Goal: Information Seeking & Learning: Check status

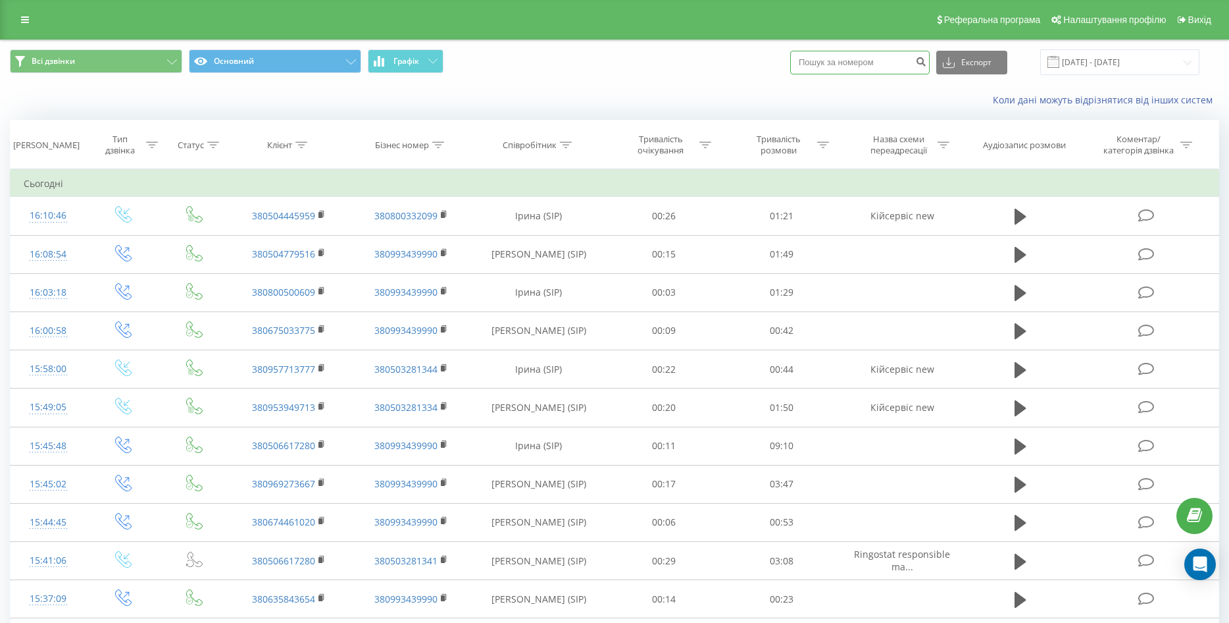
click at [850, 66] on input at bounding box center [860, 63] width 140 height 24
paste input "0667208785"
type input "0667208785"
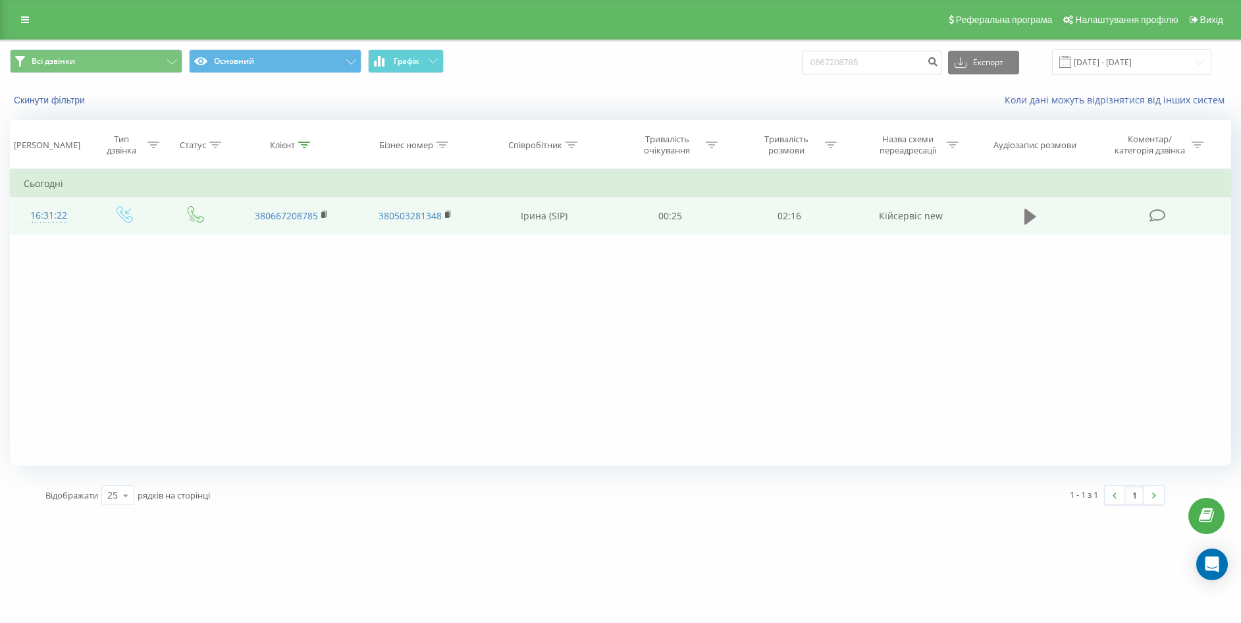
click at [1026, 217] on icon at bounding box center [1030, 217] width 12 height 16
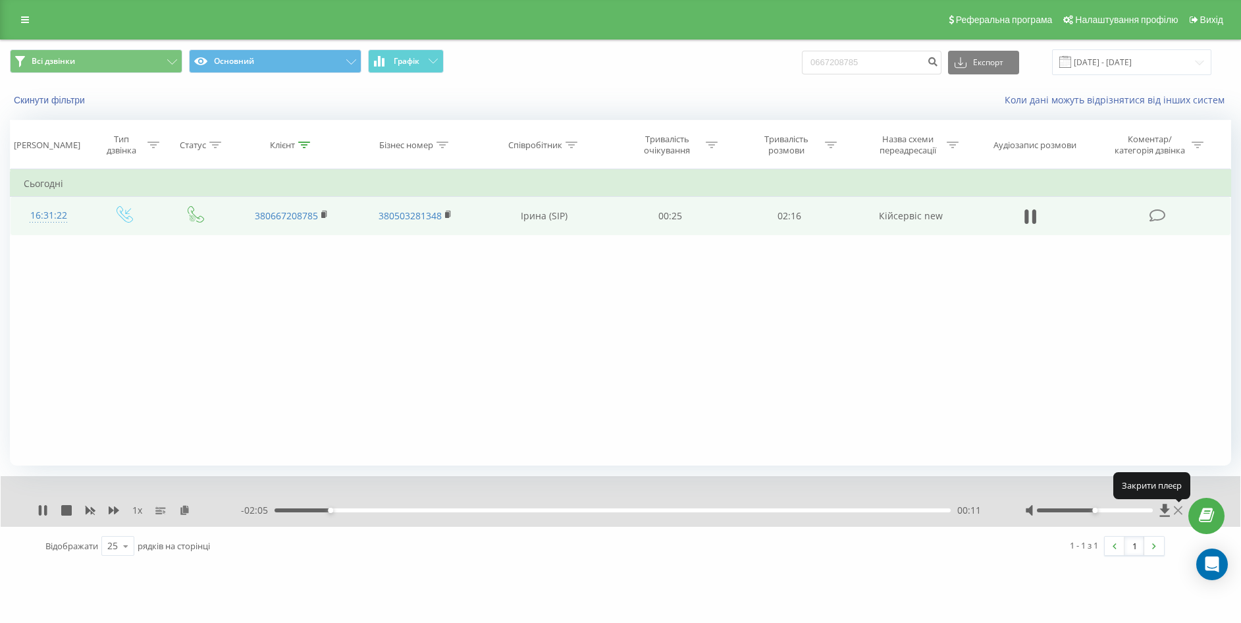
click at [1177, 511] on icon at bounding box center [1177, 510] width 9 height 11
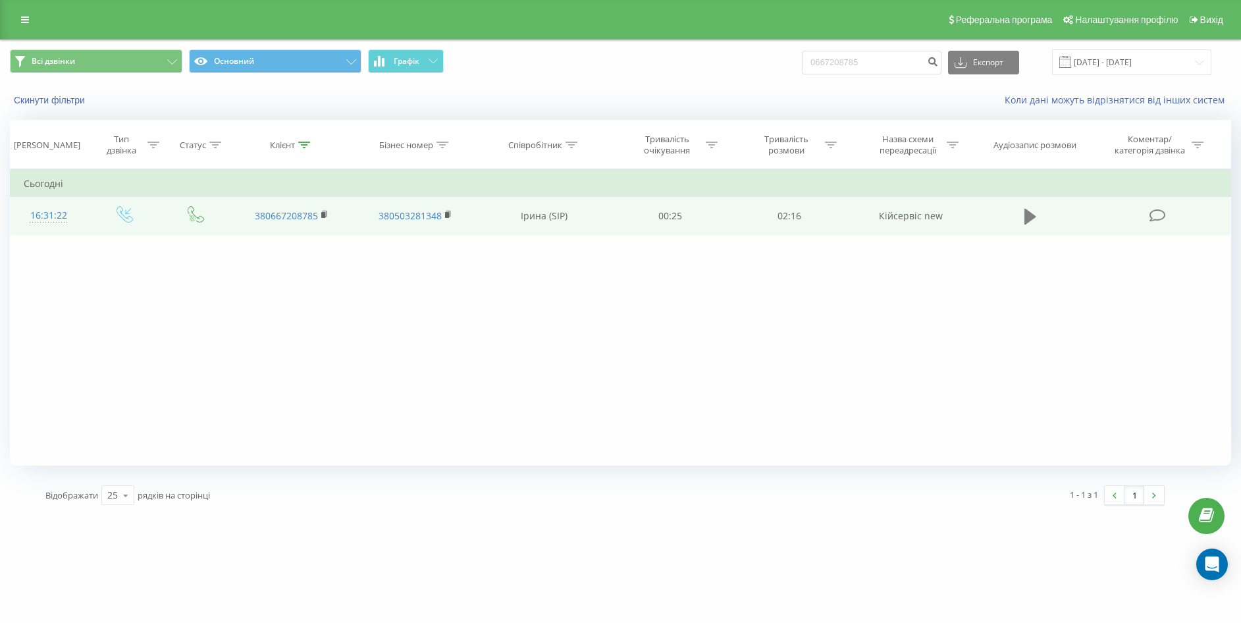
click at [1033, 212] on icon at bounding box center [1030, 216] width 12 height 18
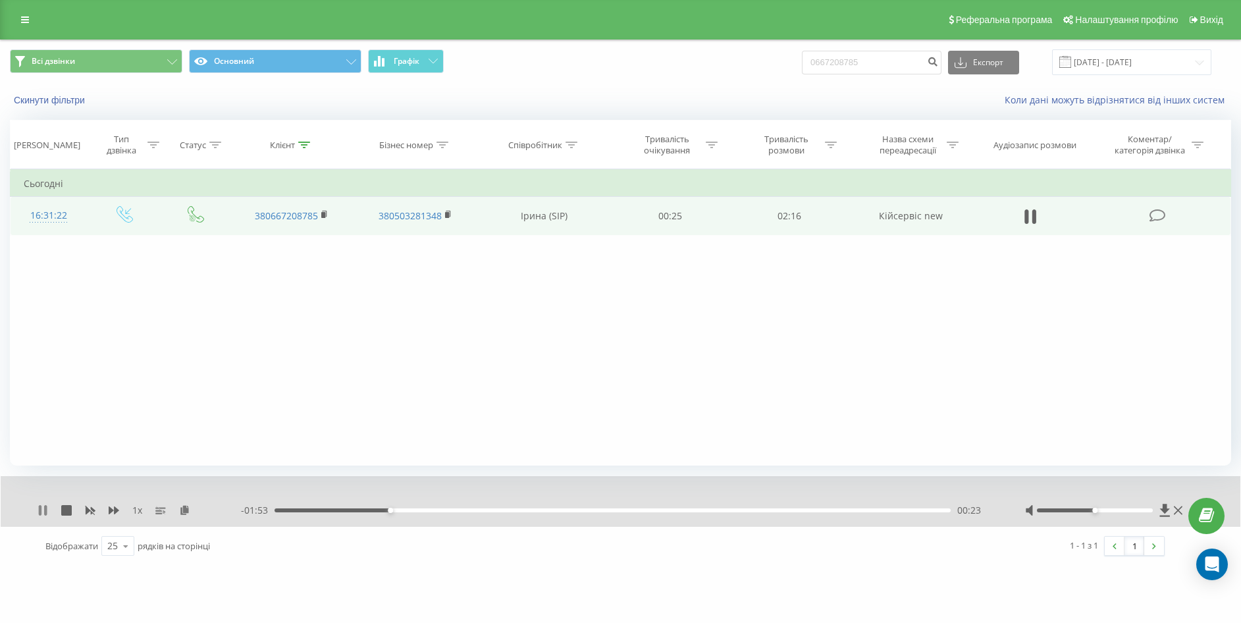
click at [43, 509] on icon at bounding box center [43, 510] width 11 height 11
click at [43, 509] on icon at bounding box center [43, 510] width 8 height 11
click at [415, 513] on div "- 01:52 00:24 00:24" at bounding box center [616, 509] width 750 height 13
click at [422, 510] on div "00:29" at bounding box center [611, 510] width 675 height 4
click at [437, 511] on div "00:30" at bounding box center [611, 510] width 675 height 4
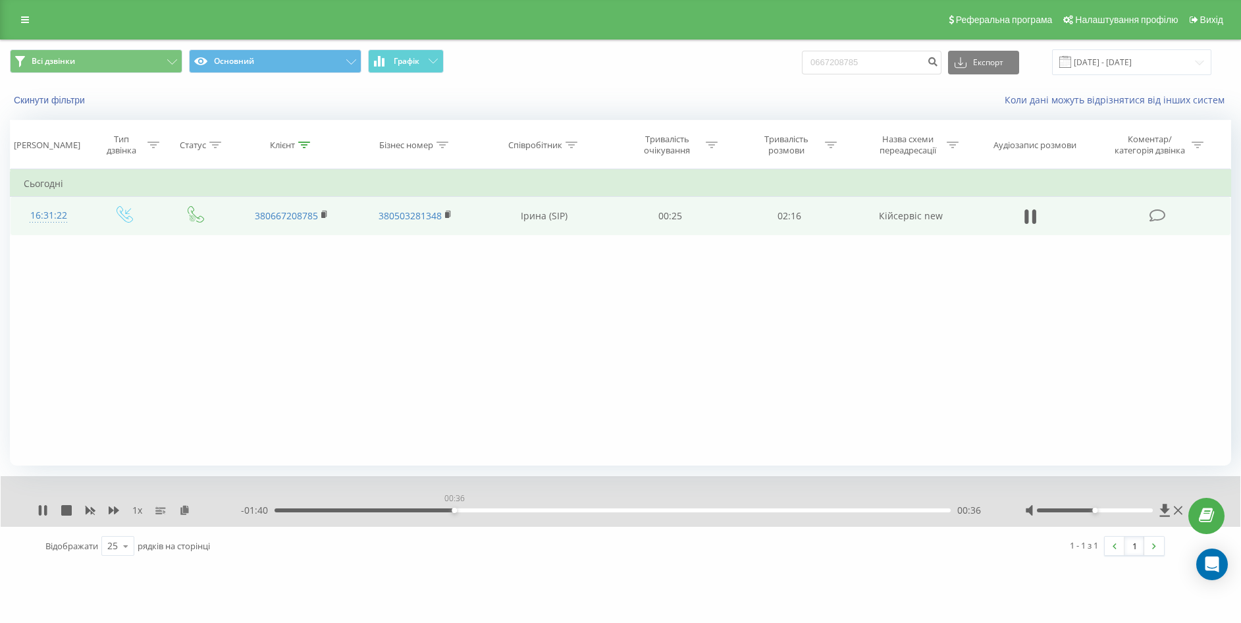
click at [454, 511] on div "00:36" at bounding box center [611, 510] width 675 height 4
click at [38, 509] on icon at bounding box center [43, 510] width 11 height 11
drag, startPoint x: 885, startPoint y: 59, endPoint x: 780, endPoint y: 77, distance: 106.3
click at [780, 77] on div "Всі дзвінки Основний Графік 0667208785 Експорт .csv .xls .xlsx 19.05.2025 - 19.…" at bounding box center [620, 62] width 1239 height 44
paste input "937925183"
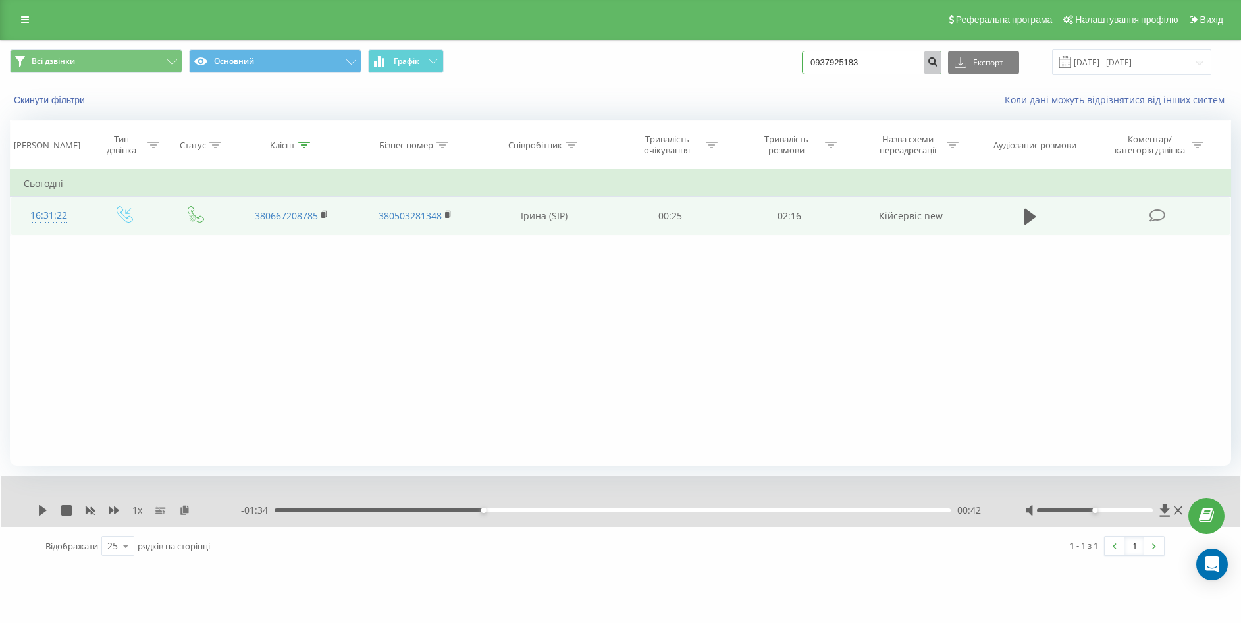
type input "0937925183"
click at [938, 56] on icon "submit" at bounding box center [932, 60] width 11 height 8
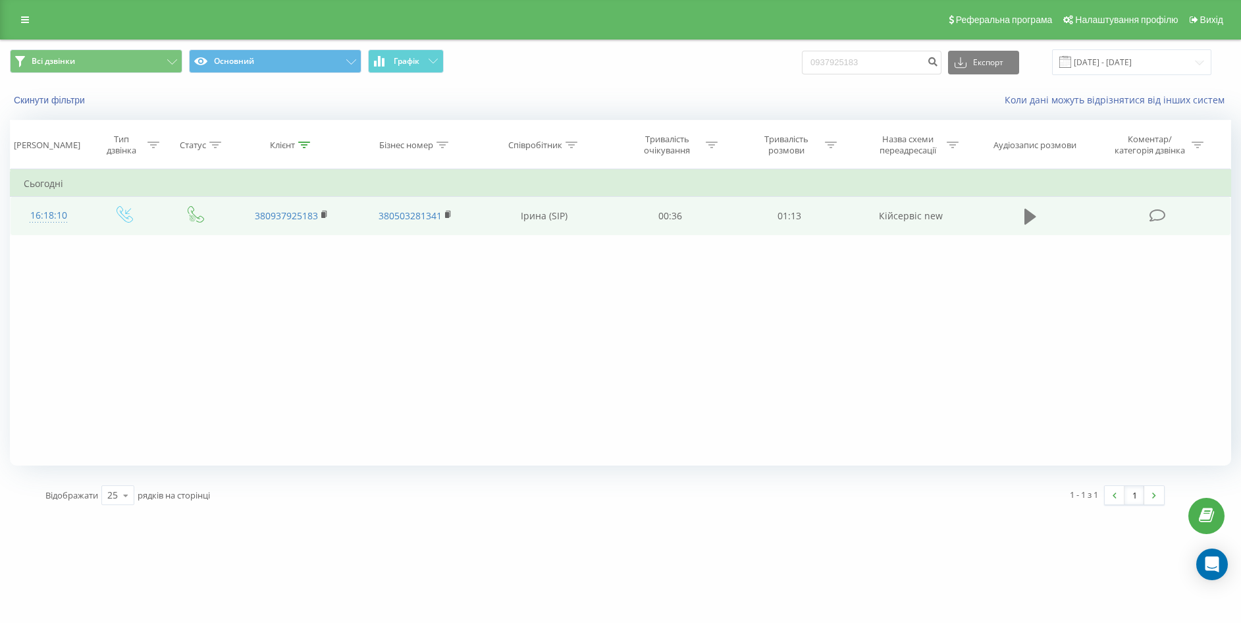
click at [1025, 212] on icon at bounding box center [1030, 217] width 12 height 16
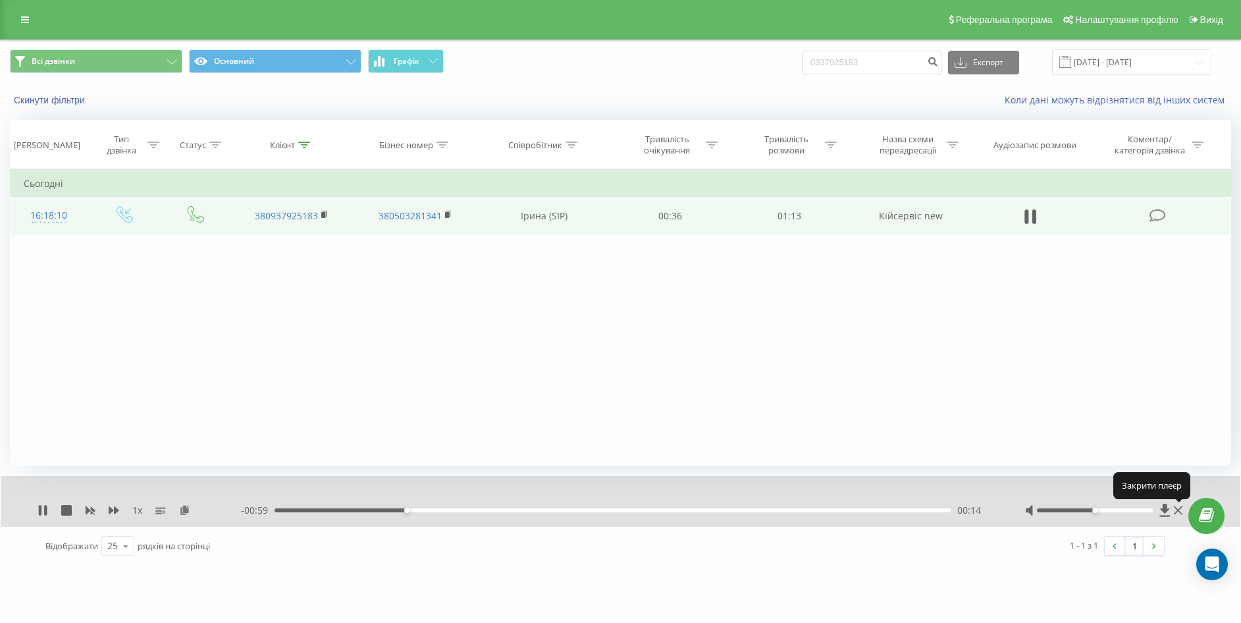
click at [1179, 511] on icon at bounding box center [1177, 510] width 9 height 11
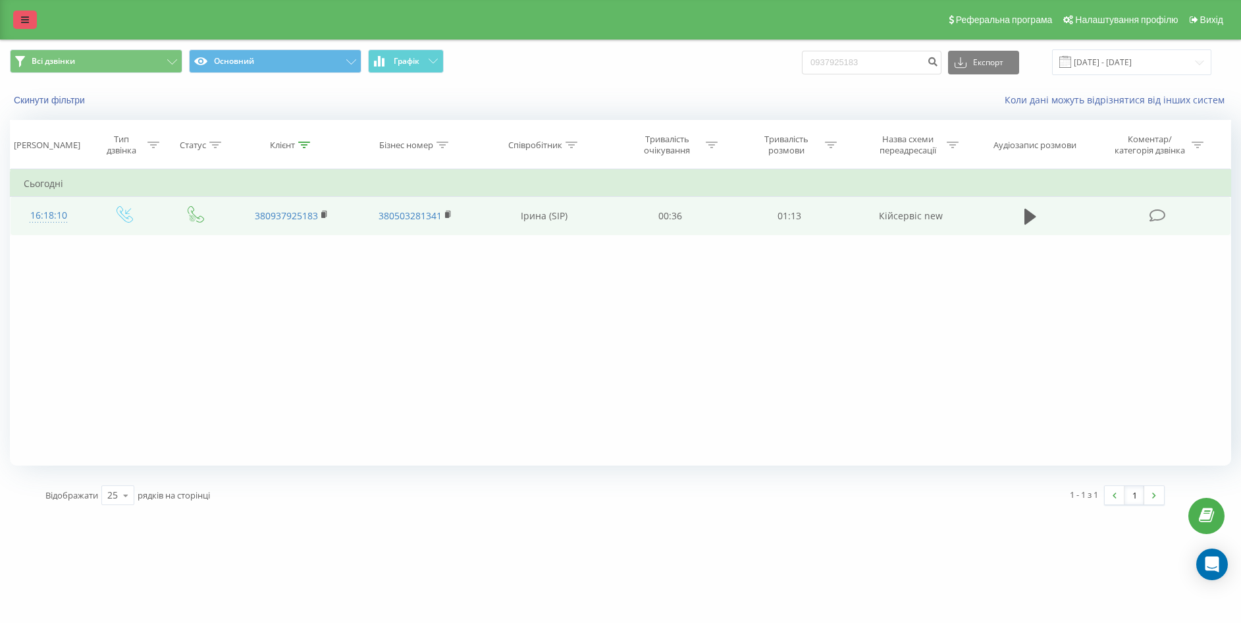
click at [19, 20] on link at bounding box center [25, 20] width 24 height 18
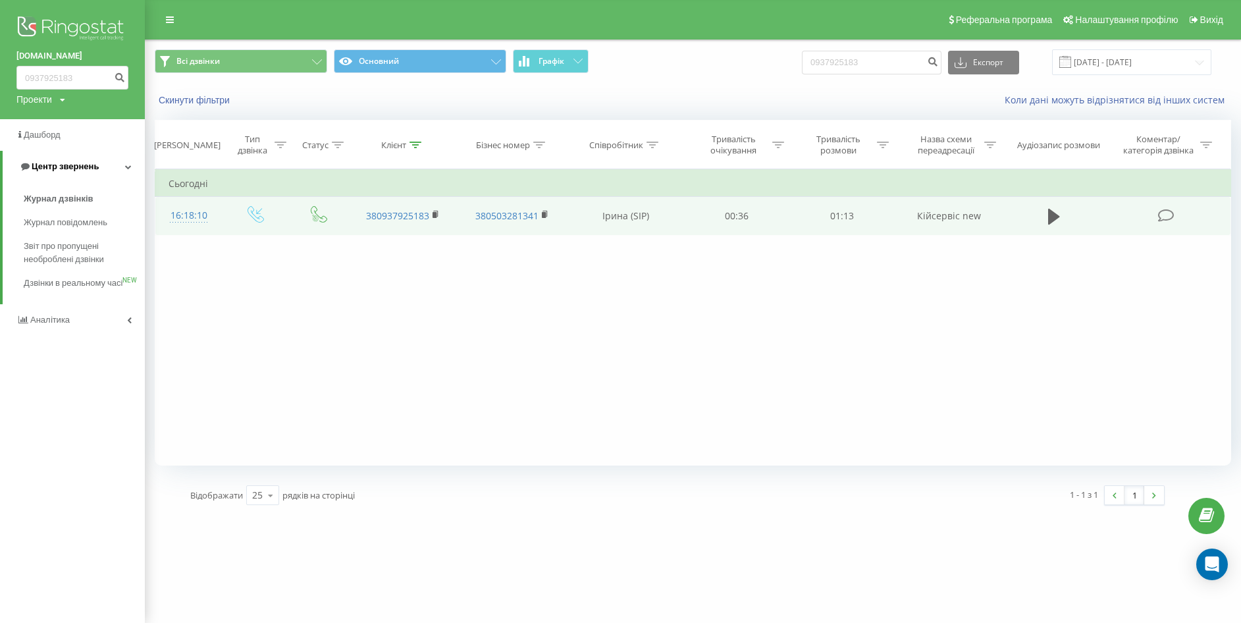
click at [63, 170] on span "Центр звернень" at bounding box center [65, 166] width 67 height 10
click at [63, 170] on span "Центр звернень" at bounding box center [62, 166] width 67 height 10
click at [71, 195] on span "Журнал дзвінків" at bounding box center [59, 198] width 70 height 13
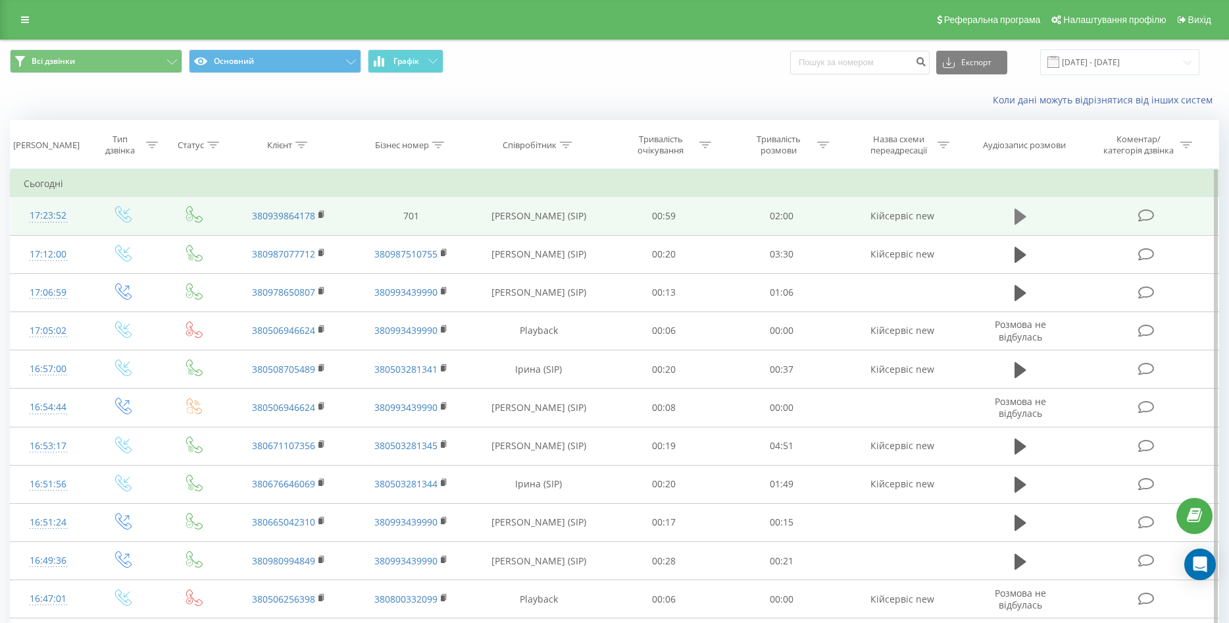
click at [1019, 215] on icon at bounding box center [1021, 217] width 12 height 16
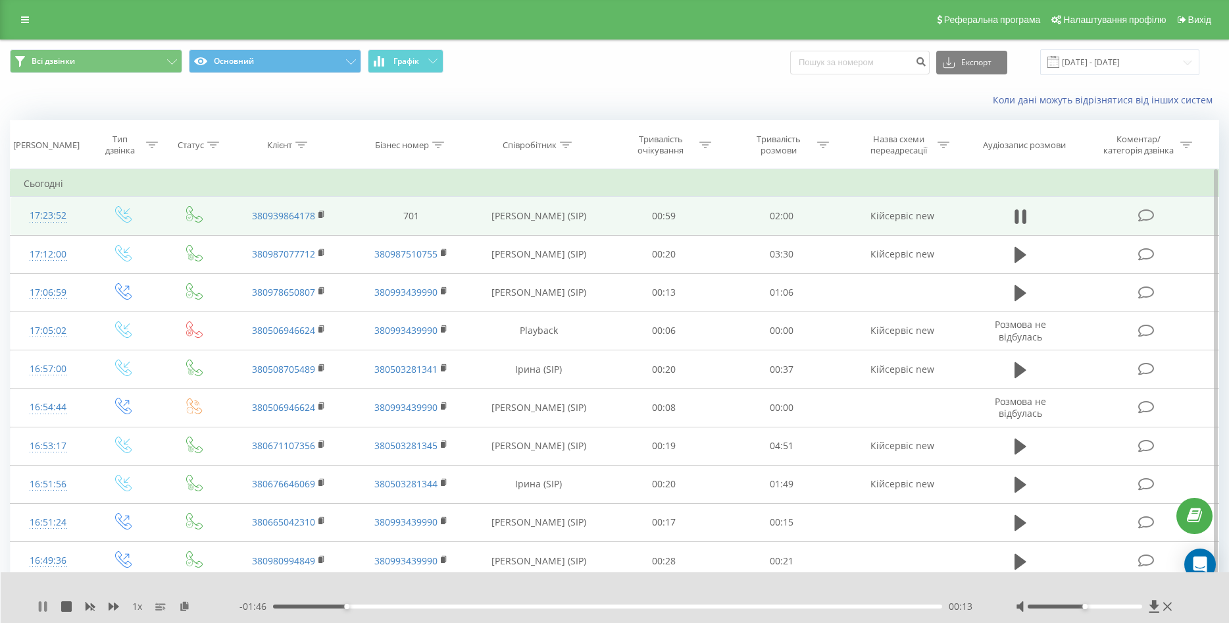
click at [41, 608] on icon at bounding box center [40, 606] width 3 height 11
click at [42, 605] on icon at bounding box center [43, 606] width 8 height 11
click at [41, 606] on icon at bounding box center [40, 606] width 3 height 11
click at [38, 607] on icon at bounding box center [43, 606] width 11 height 11
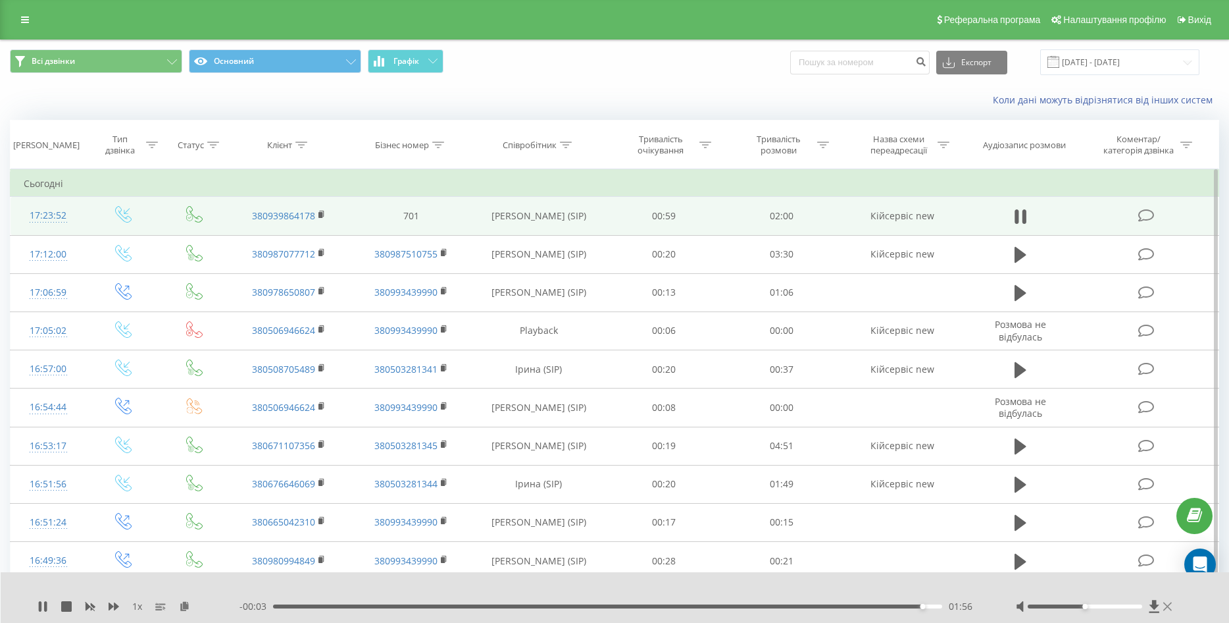
click at [1168, 605] on icon at bounding box center [1168, 606] width 9 height 11
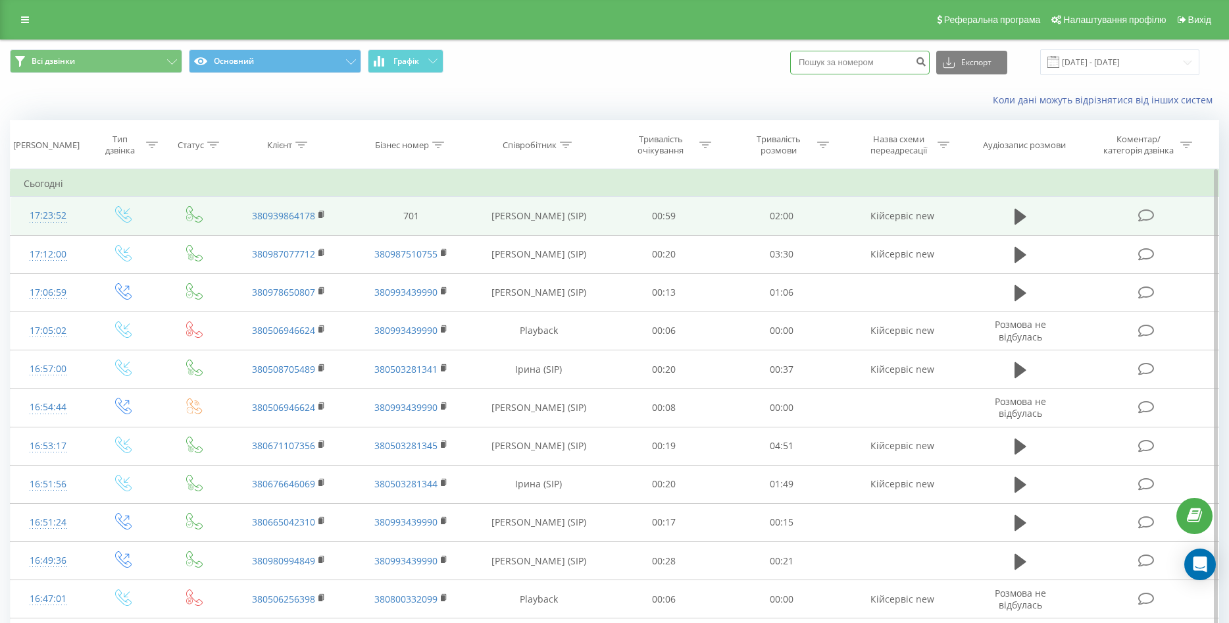
paste input "0506946624"
type input "0506946624"
click at [927, 63] on icon "submit" at bounding box center [920, 60] width 11 height 8
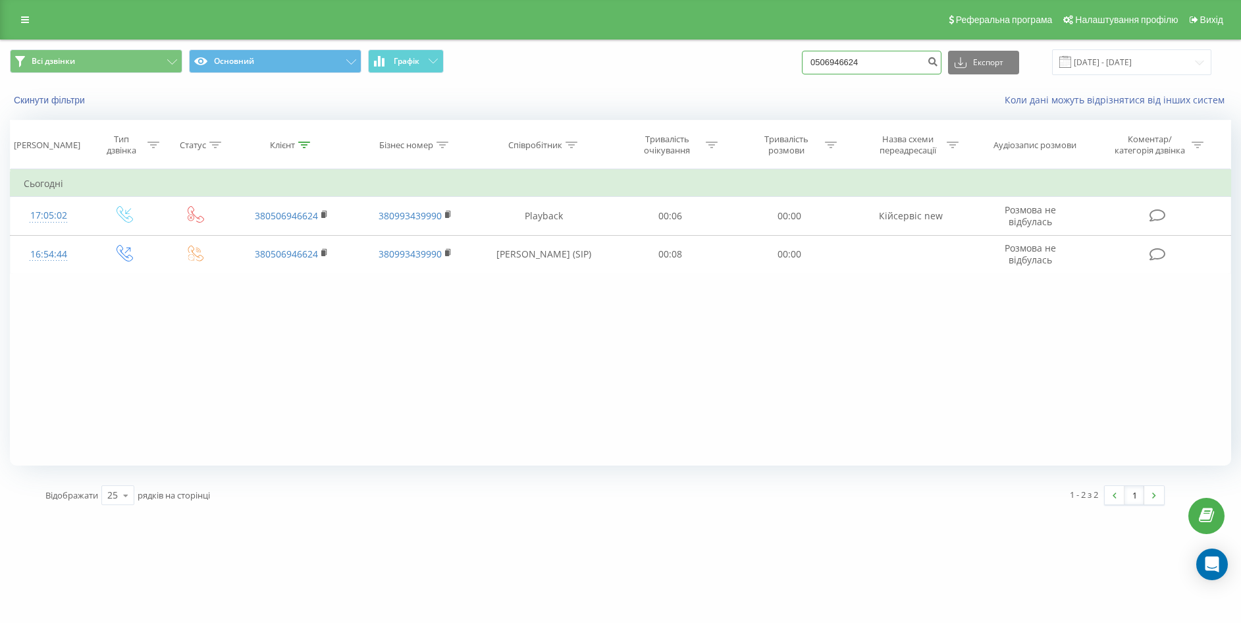
drag, startPoint x: 876, startPoint y: 64, endPoint x: 769, endPoint y: 64, distance: 106.6
click at [769, 64] on div "Всі дзвінки Основний Графік 0506946624 Експорт .csv .xls .xlsx 19.05.2025 - 19.…" at bounding box center [620, 62] width 1221 height 26
paste input "256398"
type input "0506256398"
click at [938, 59] on icon "submit" at bounding box center [932, 60] width 11 height 8
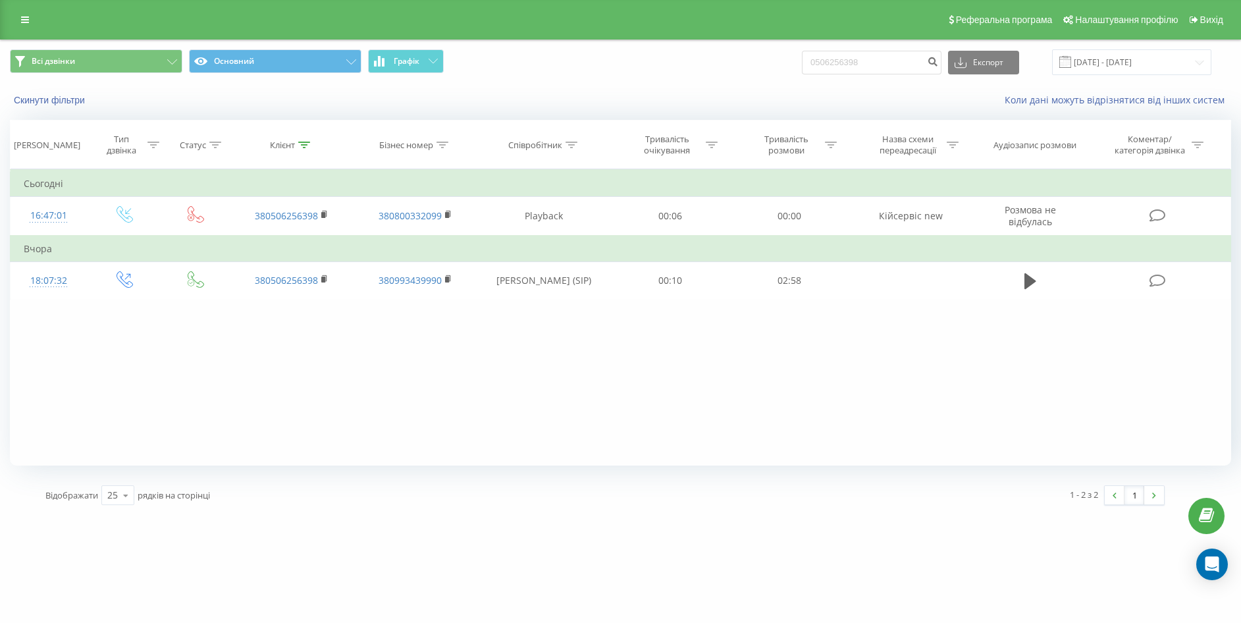
click at [13, 18] on div "Реферальна програма Налаштування профілю Вихід" at bounding box center [620, 19] width 1241 height 39
click at [18, 18] on link at bounding box center [25, 20] width 24 height 18
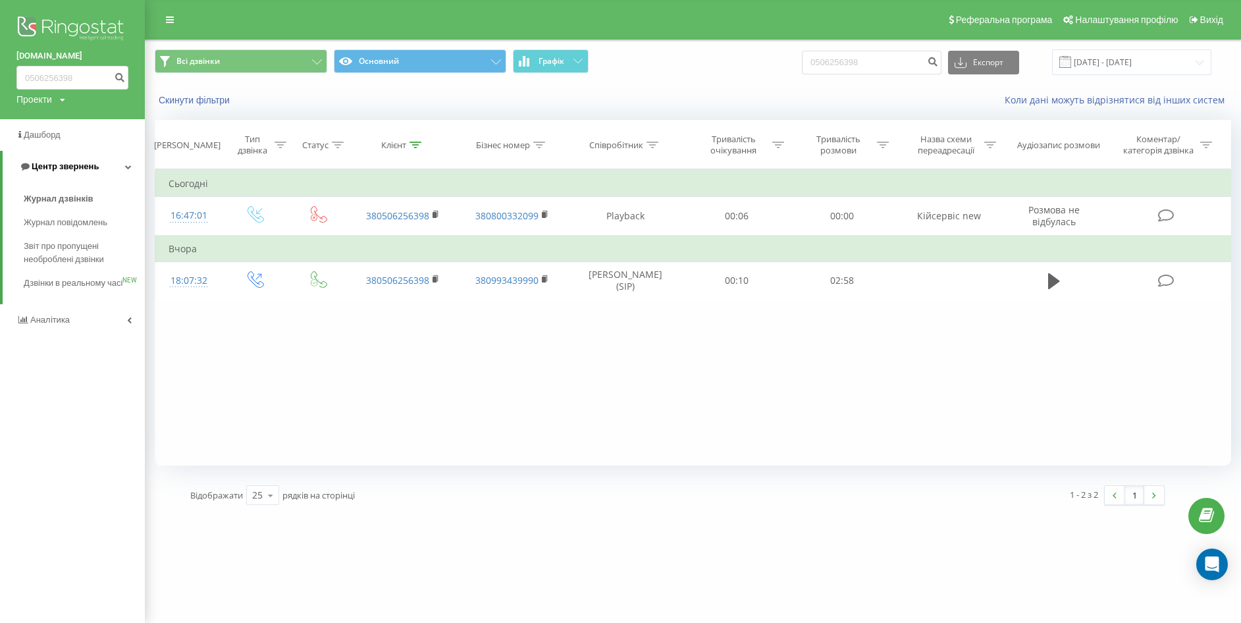
click at [60, 170] on span "Центр звернень" at bounding box center [65, 166] width 67 height 10
click at [60, 170] on span "Центр звернень" at bounding box center [62, 166] width 67 height 10
click at [64, 198] on span "Журнал дзвінків" at bounding box center [59, 198] width 70 height 13
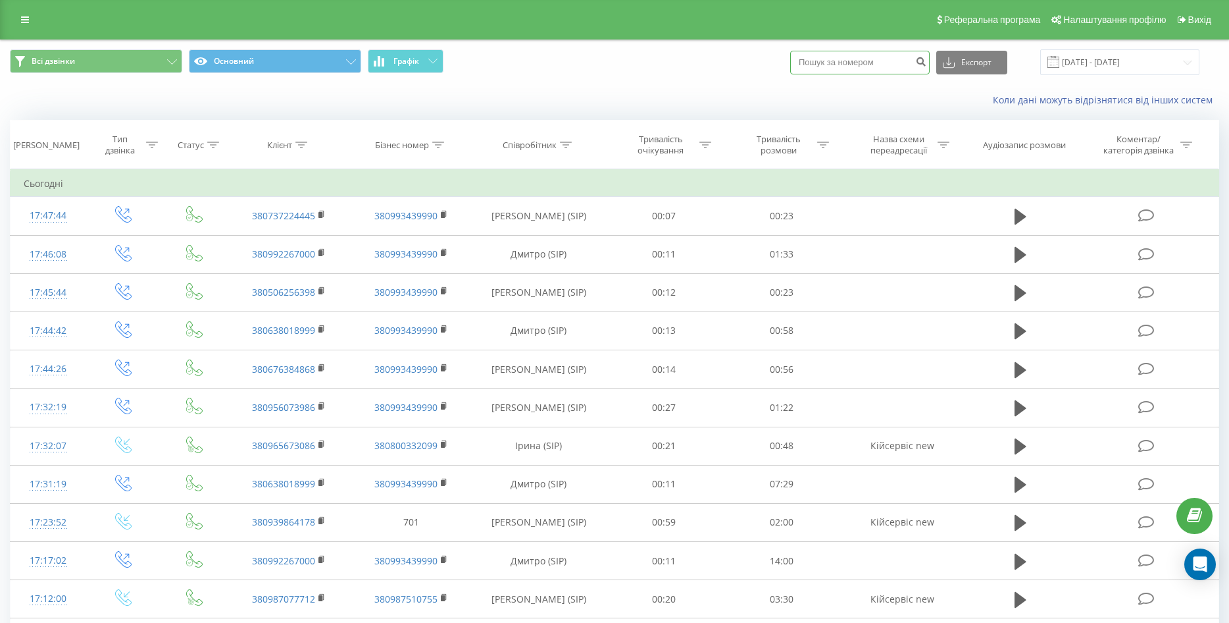
paste input "0957572785"
type input "0957572785"
click at [927, 63] on icon "submit" at bounding box center [920, 60] width 11 height 8
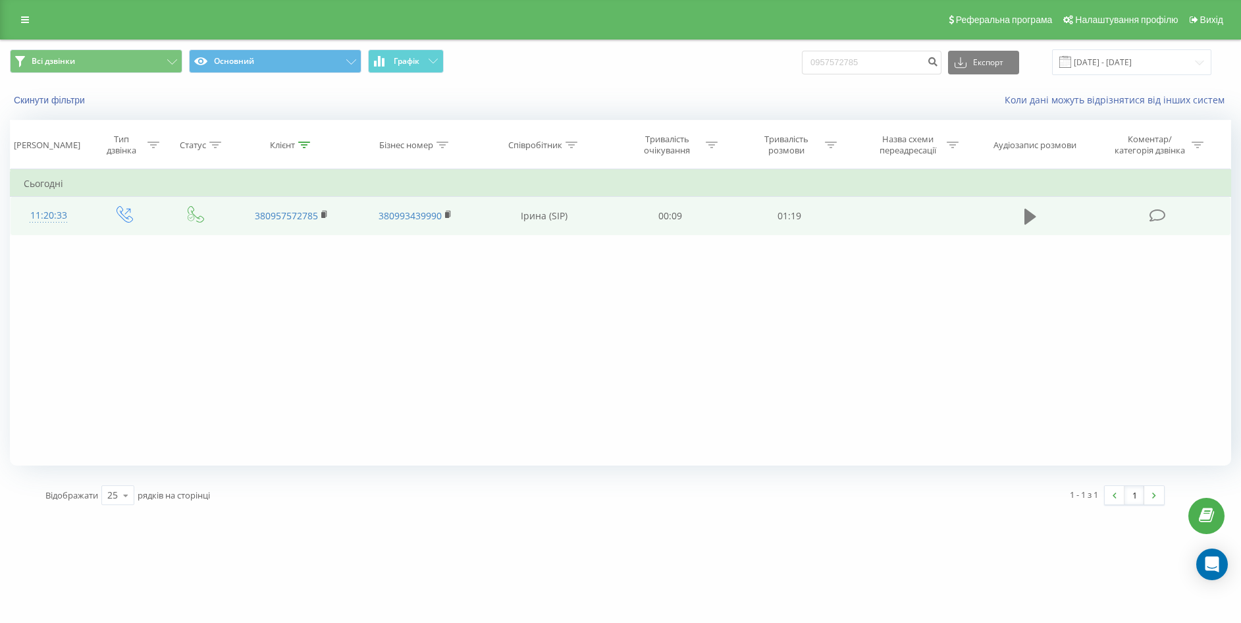
click at [1024, 212] on icon at bounding box center [1030, 217] width 12 height 16
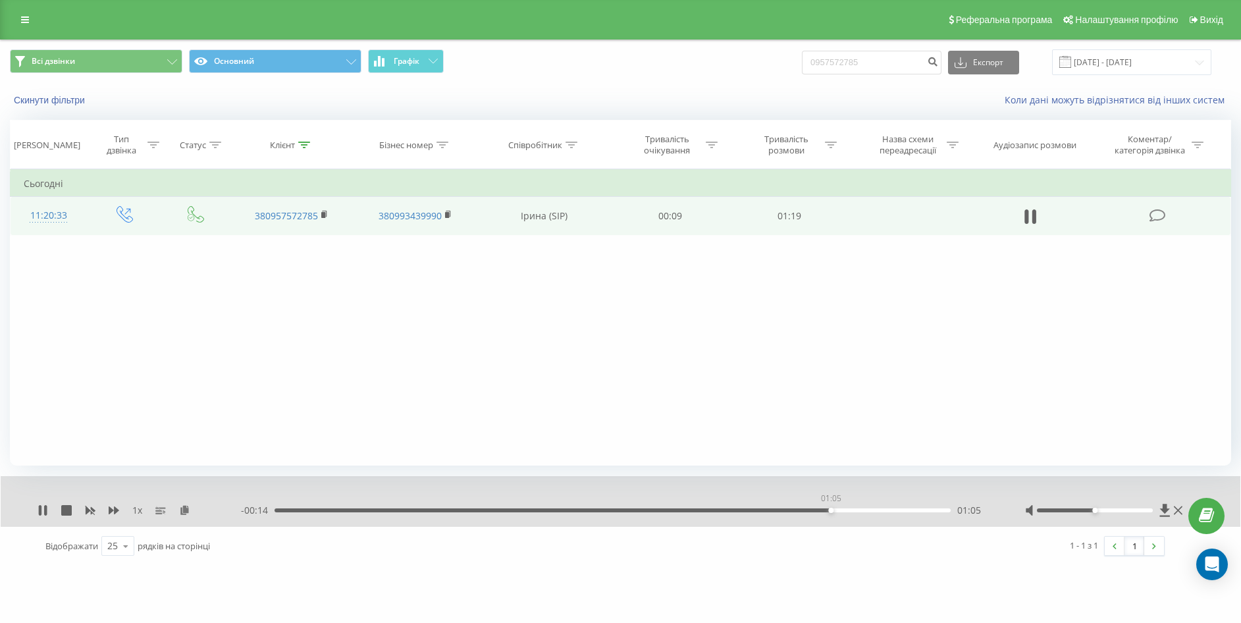
click at [831, 511] on div "01:05" at bounding box center [611, 510] width 675 height 4
click at [769, 509] on div "00:58" at bounding box center [611, 510] width 675 height 4
click at [1182, 511] on icon at bounding box center [1177, 510] width 9 height 11
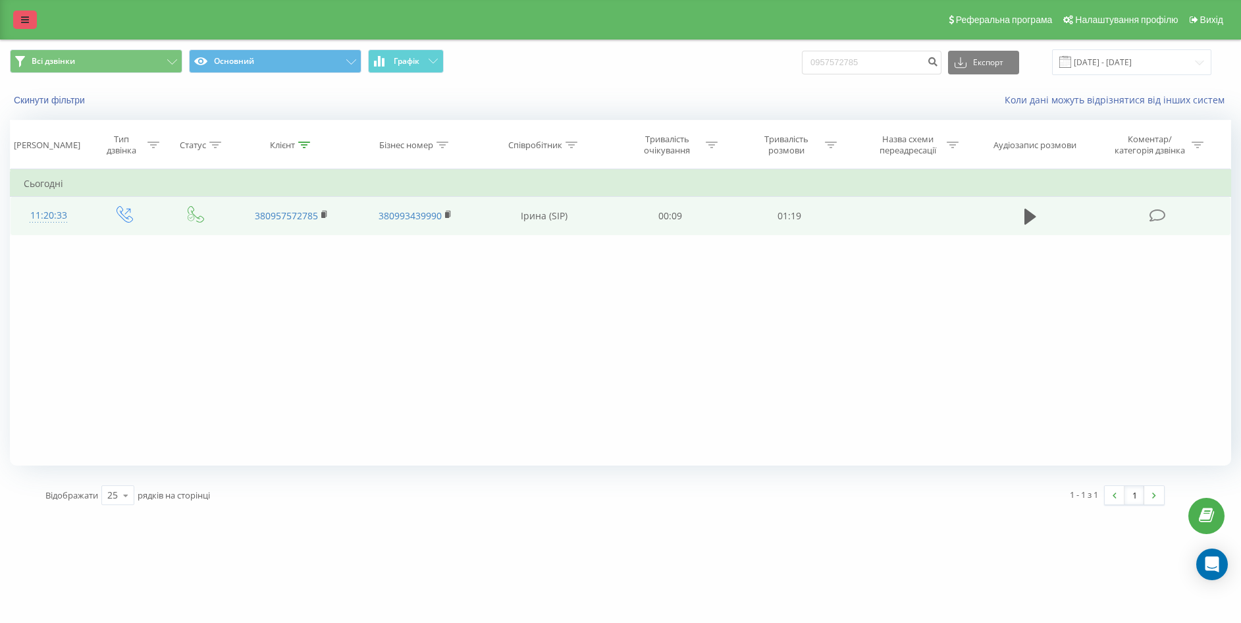
click at [25, 25] on link at bounding box center [25, 20] width 24 height 18
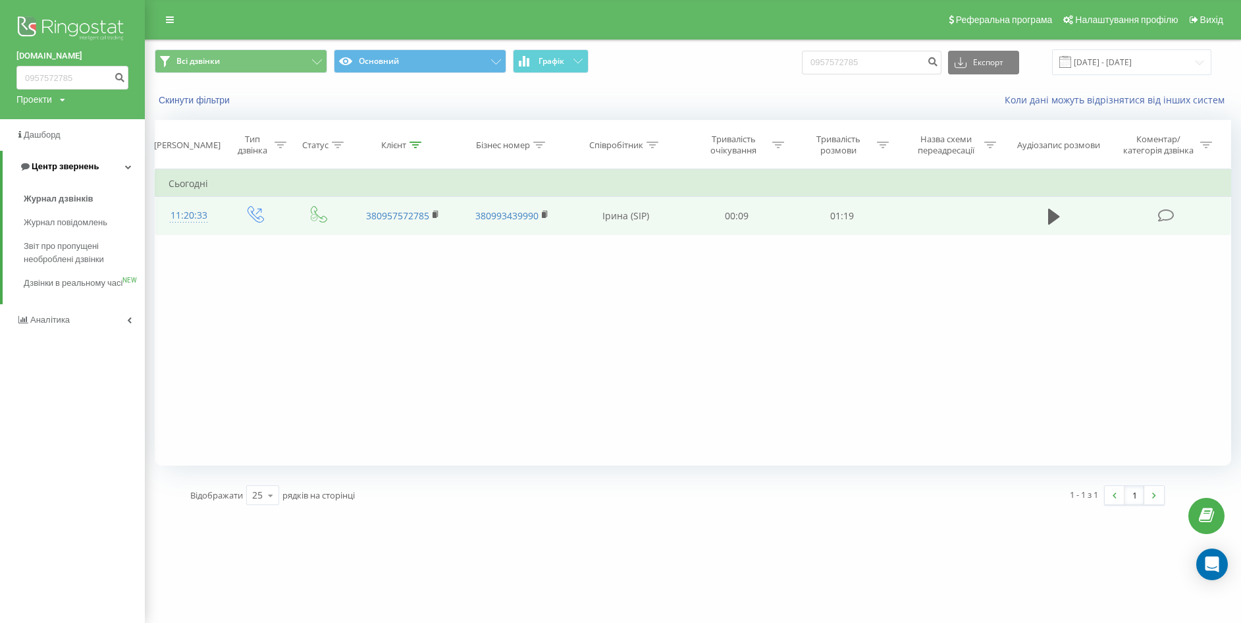
click at [84, 167] on span "Центр звернень" at bounding box center [65, 166] width 67 height 10
click at [84, 167] on span "Центр звернень" at bounding box center [62, 166] width 67 height 10
click at [66, 197] on span "Журнал дзвінків" at bounding box center [59, 198] width 70 height 13
